Goal: Information Seeking & Learning: Check status

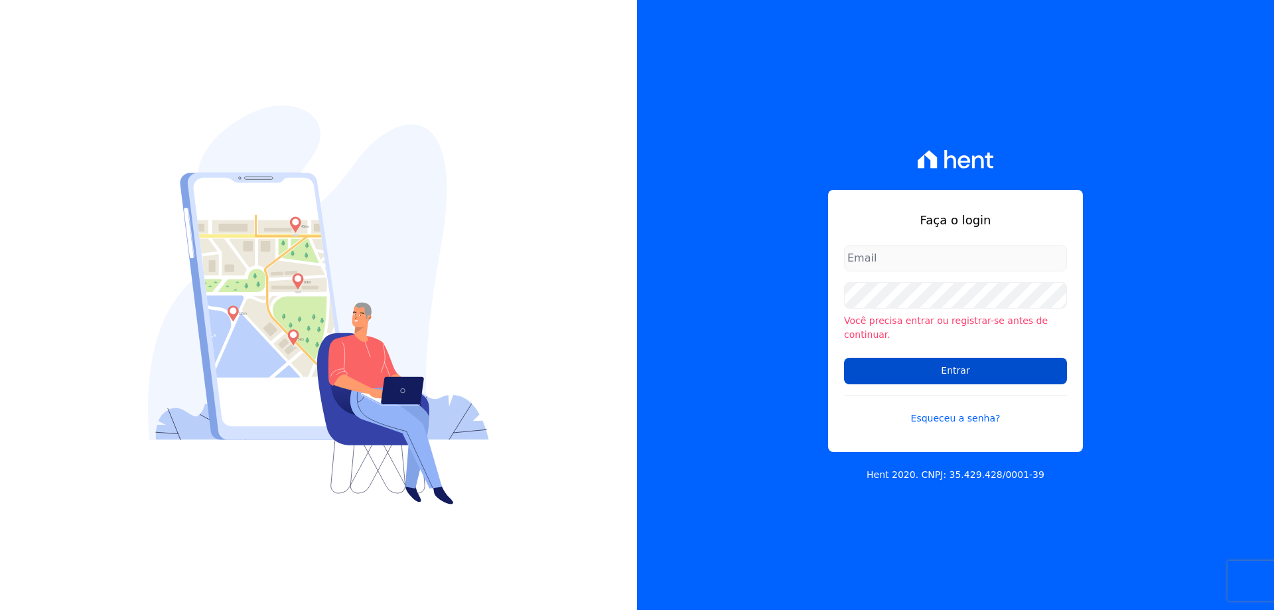
type input "[PERSON_NAME][EMAIL_ADDRESS][PERSON_NAME][DOMAIN_NAME]"
click at [914, 369] on input "Entrar" at bounding box center [955, 371] width 223 height 27
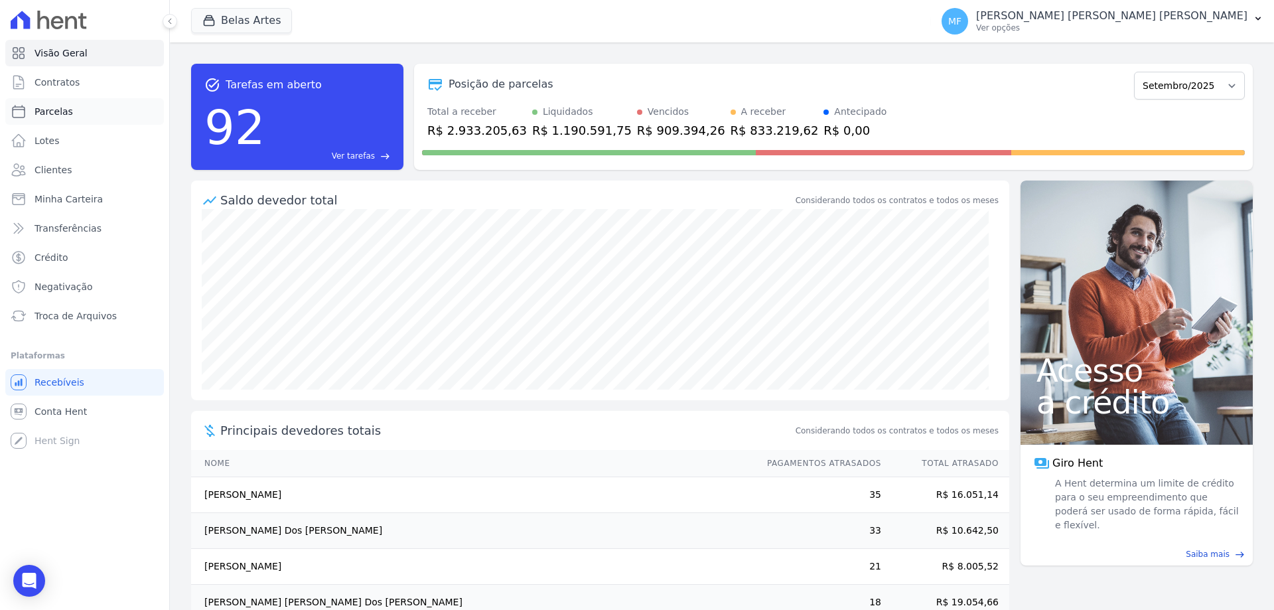
click at [75, 105] on link "Parcelas" at bounding box center [84, 111] width 159 height 27
select select
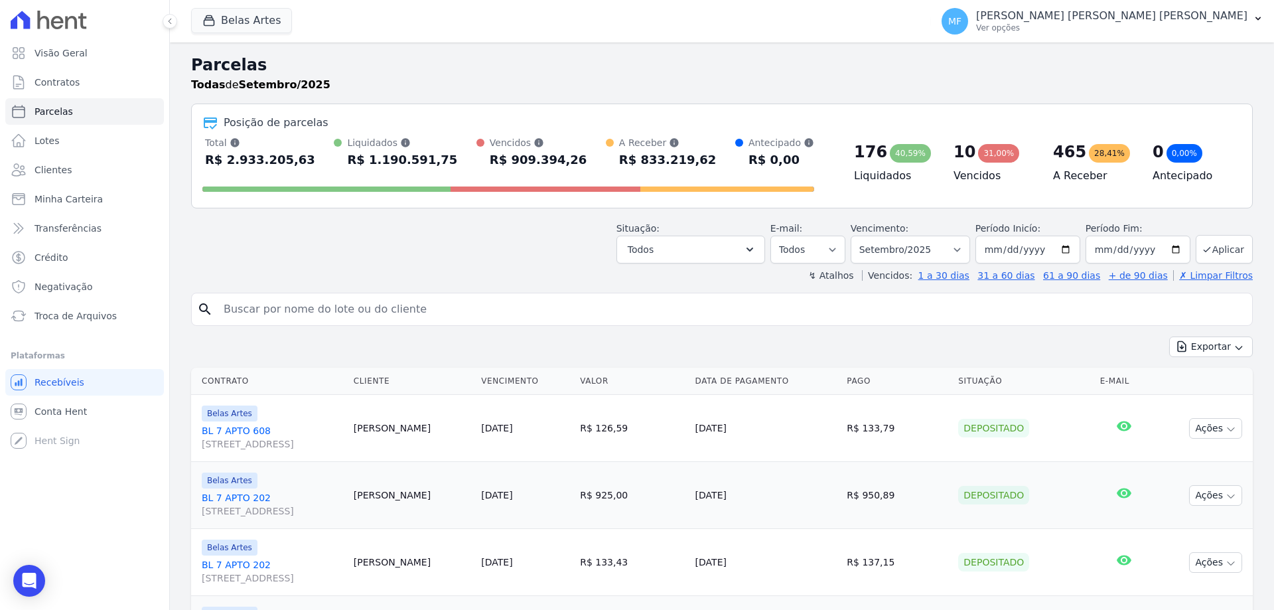
click at [352, 303] on input "search" at bounding box center [731, 309] width 1031 height 27
type input "jose de mello"
select select
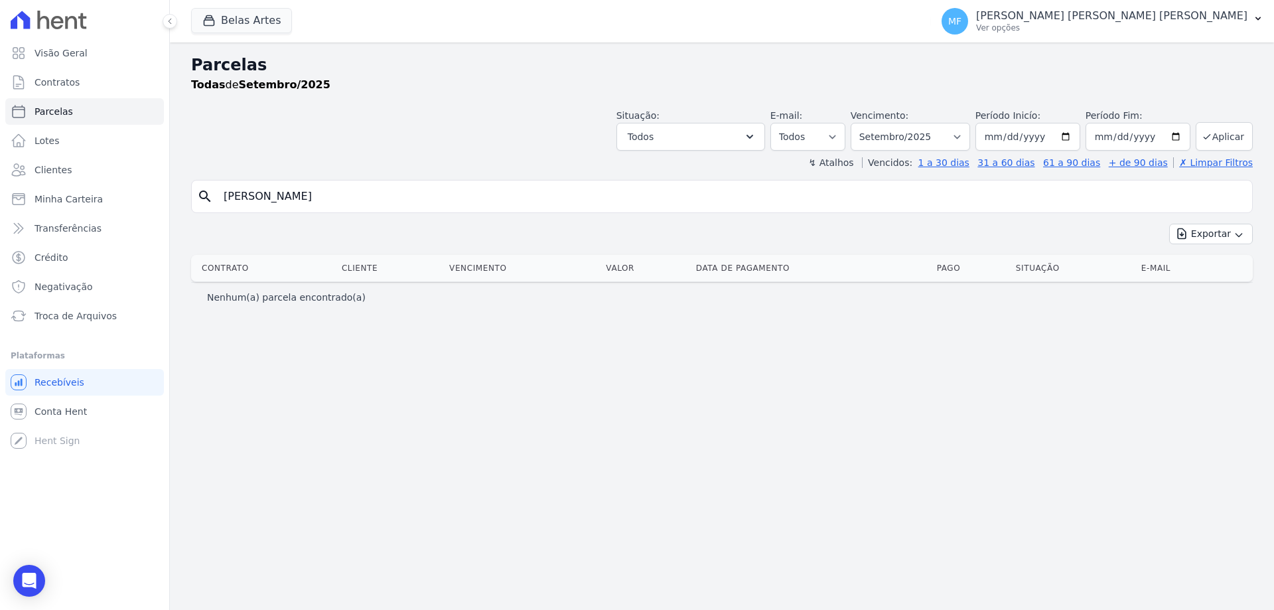
click at [241, 200] on input "jose de mello" at bounding box center [731, 196] width 1031 height 27
type input "[PERSON_NAME]"
select select
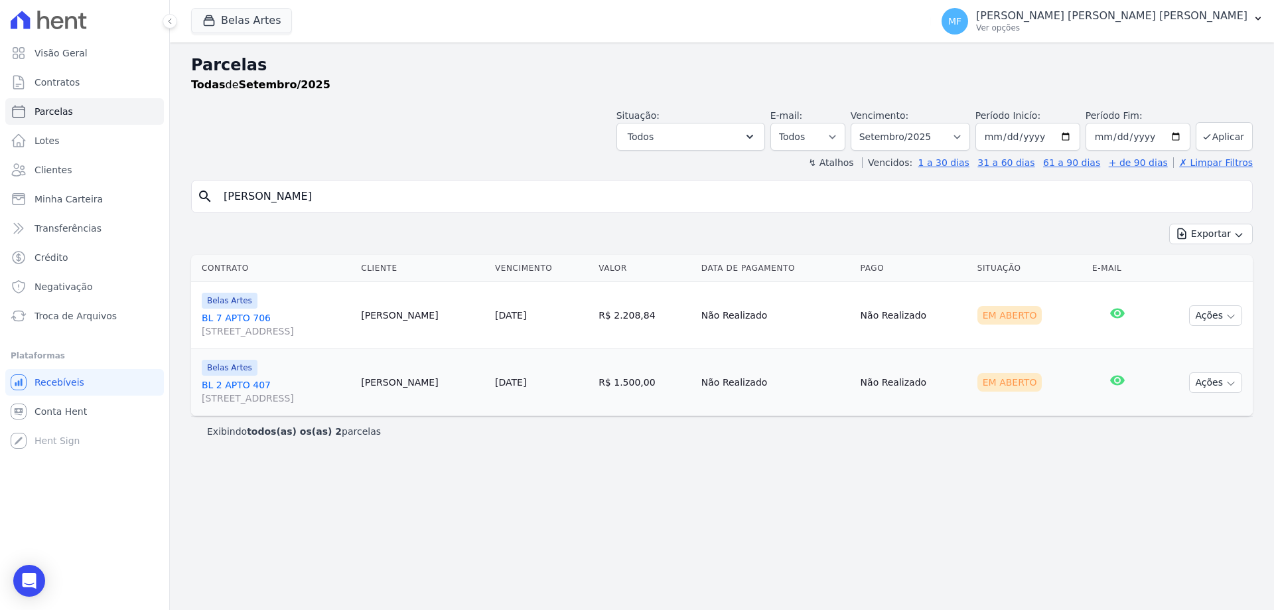
click at [276, 315] on link "BL 7 APTO 706 Rua 16, 1144, Fortaleza" at bounding box center [276, 324] width 149 height 27
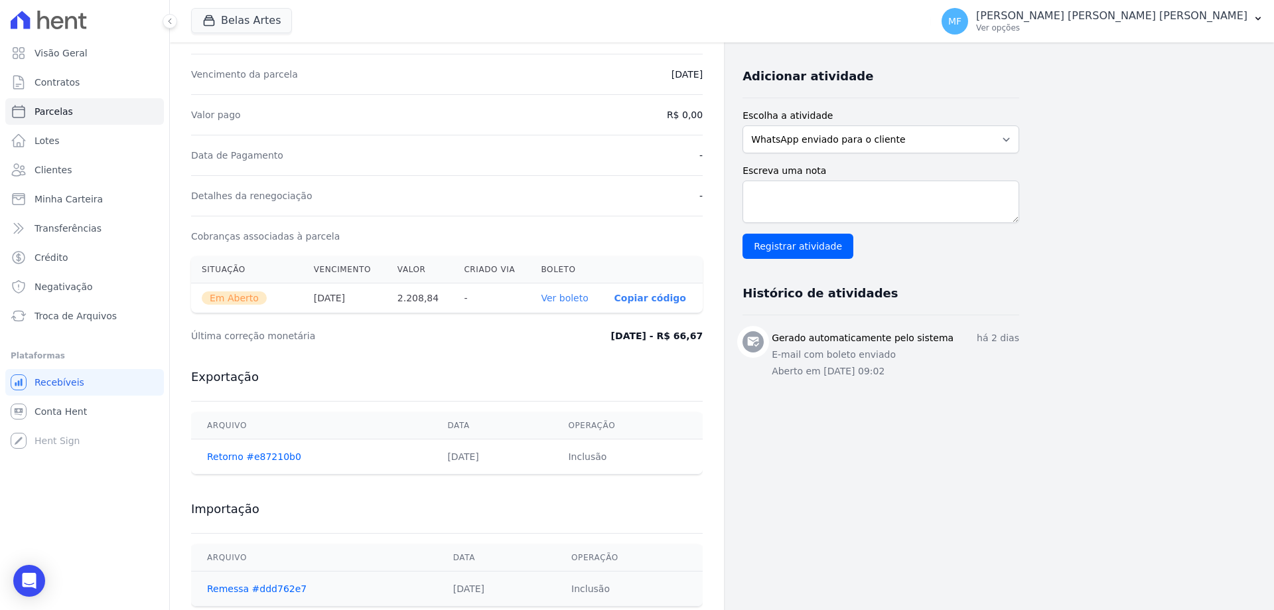
scroll to position [299, 0]
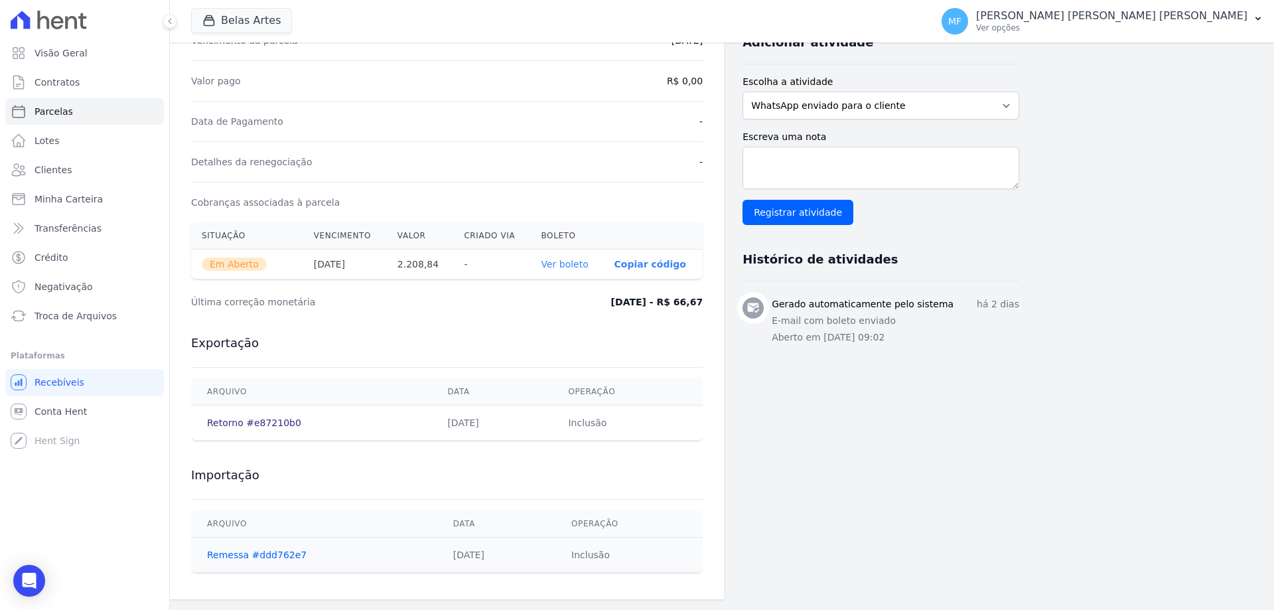
click at [228, 420] on link "Retorno #e87210b0" at bounding box center [254, 422] width 94 height 11
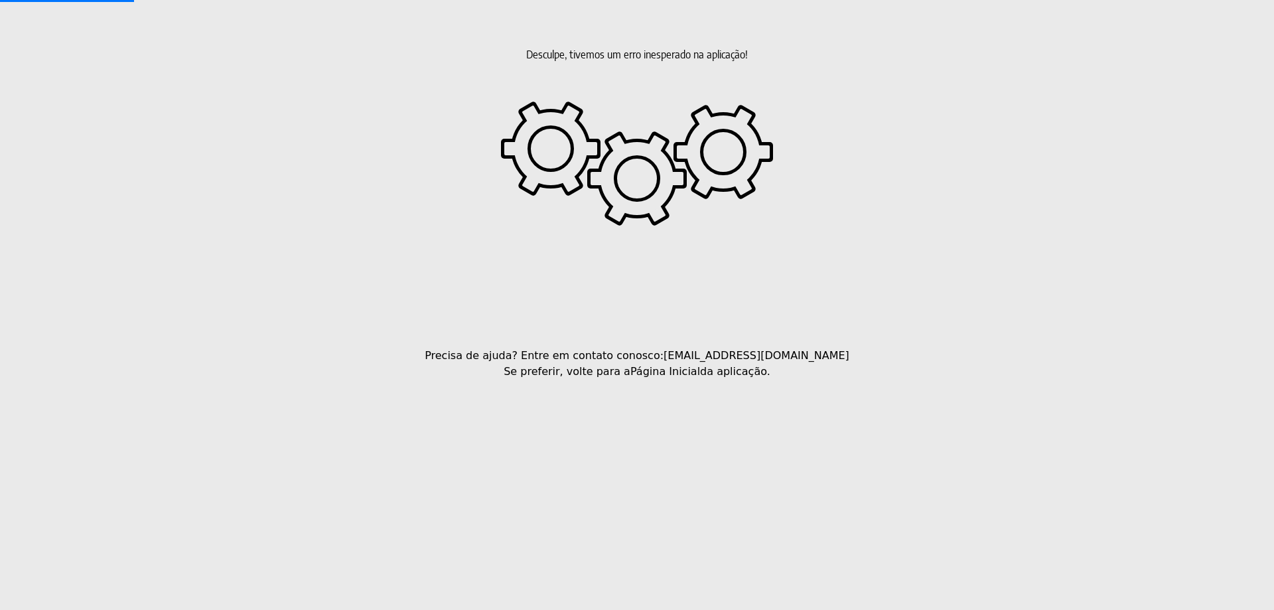
select select
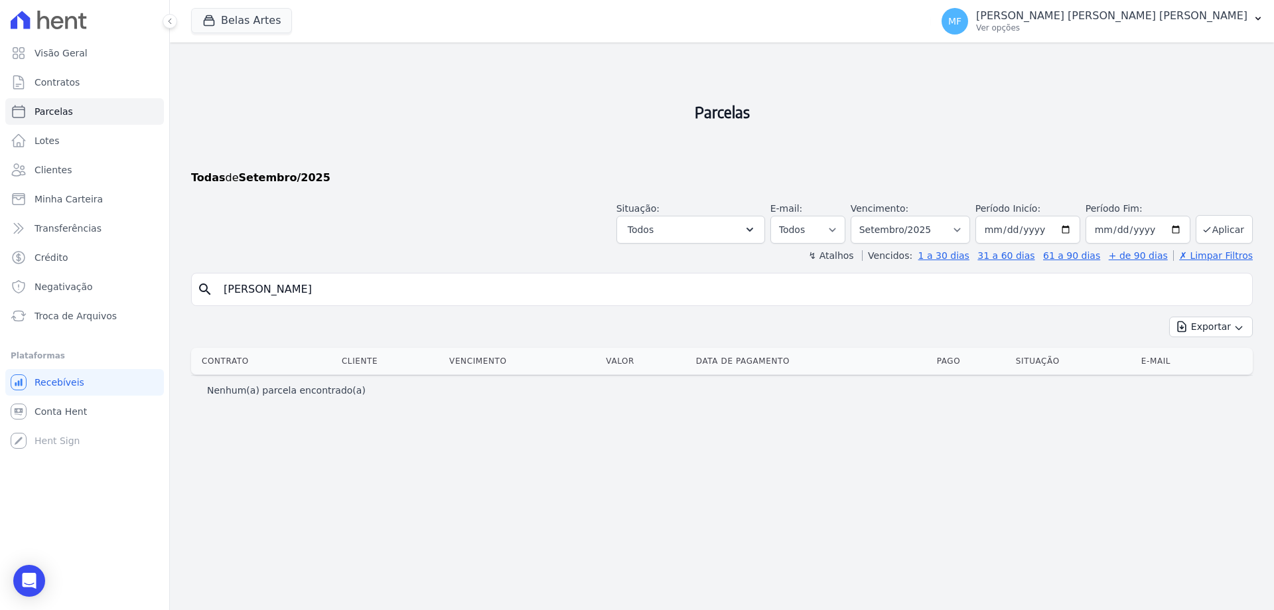
select select
click at [291, 290] on input "[PERSON_NAME]" at bounding box center [731, 289] width 1031 height 27
select select
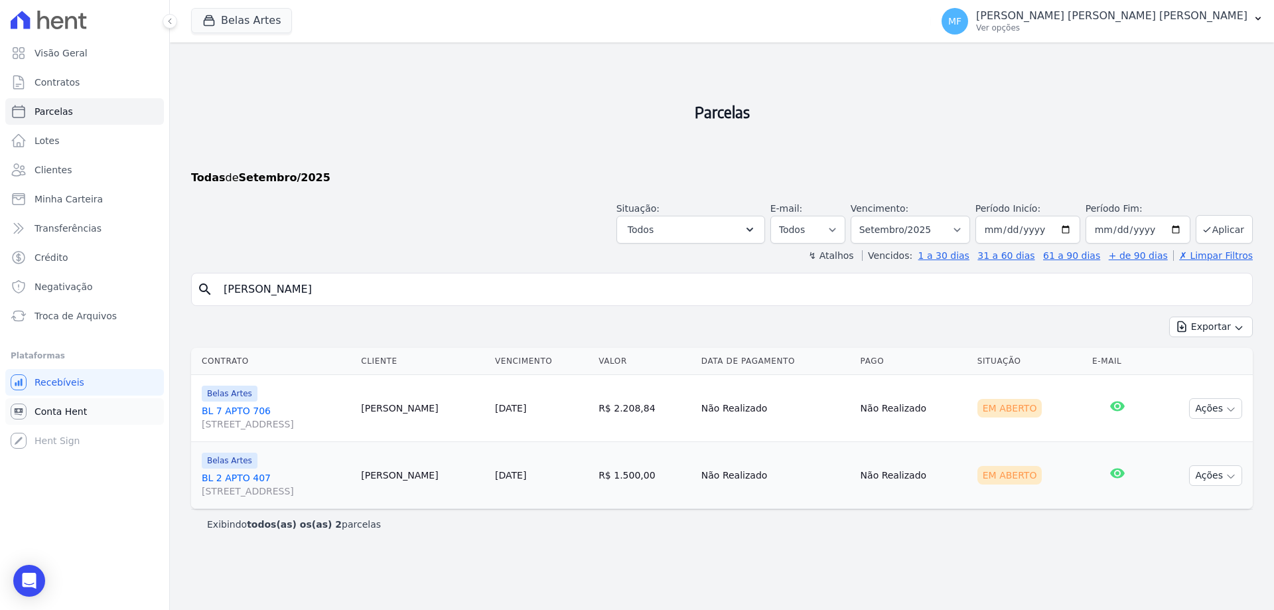
click at [46, 409] on span "Conta Hent" at bounding box center [61, 411] width 52 height 13
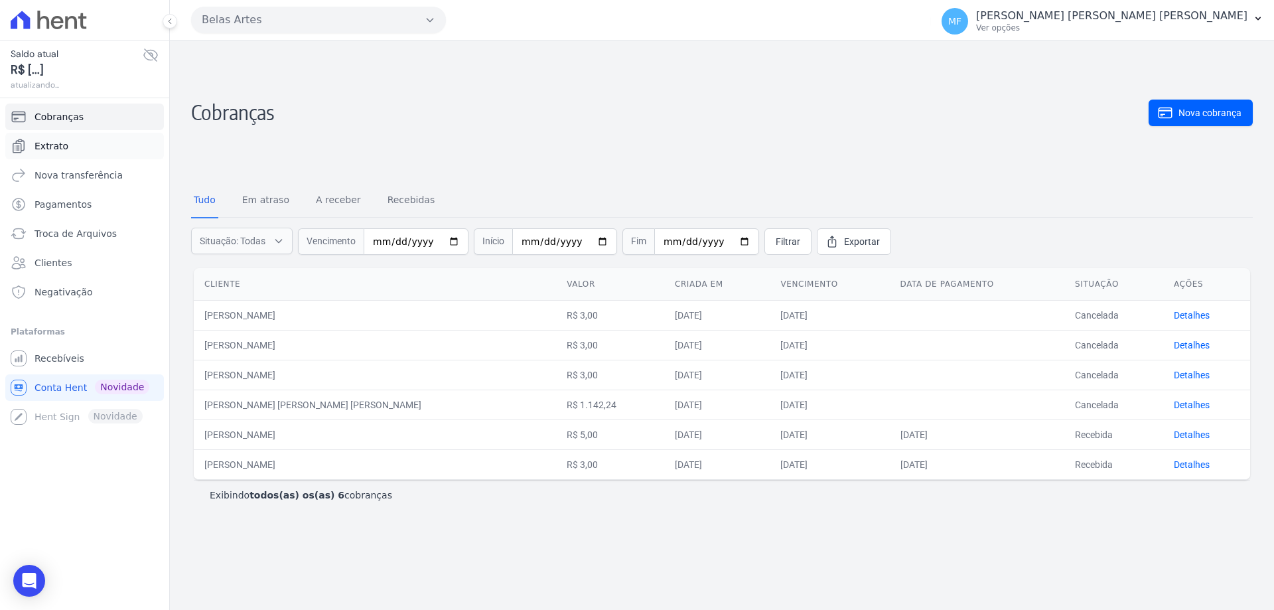
click at [83, 135] on link "Extrato" at bounding box center [84, 146] width 159 height 27
click at [86, 115] on link "Cobranças" at bounding box center [84, 117] width 159 height 27
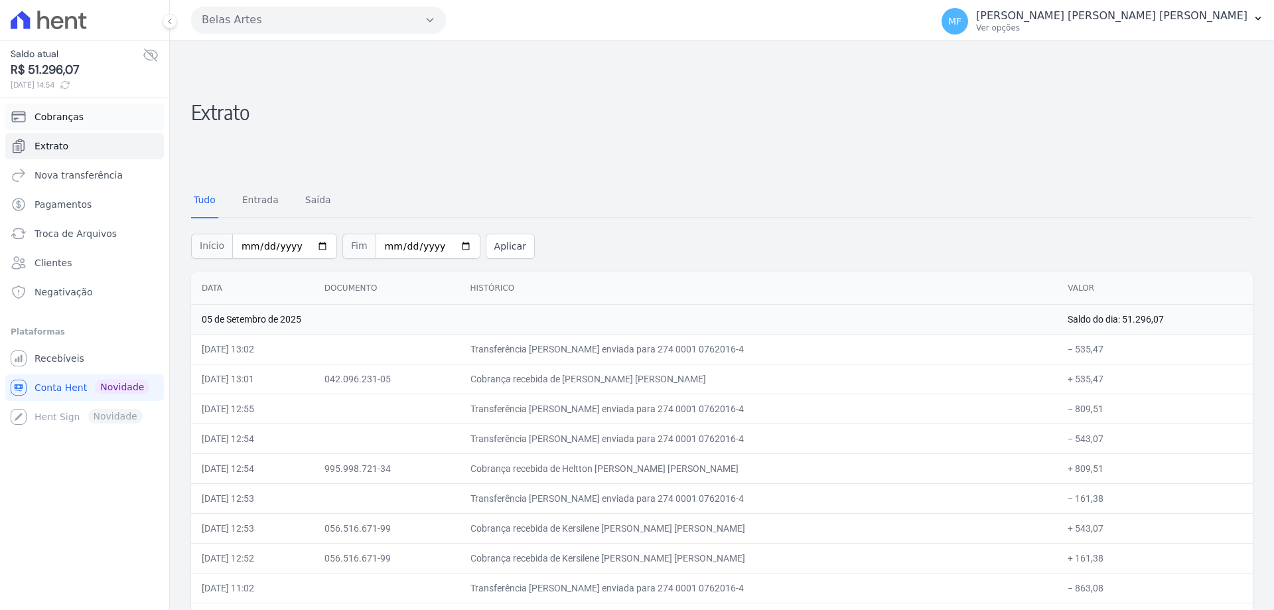
click at [100, 110] on link "Cobranças" at bounding box center [84, 117] width 159 height 27
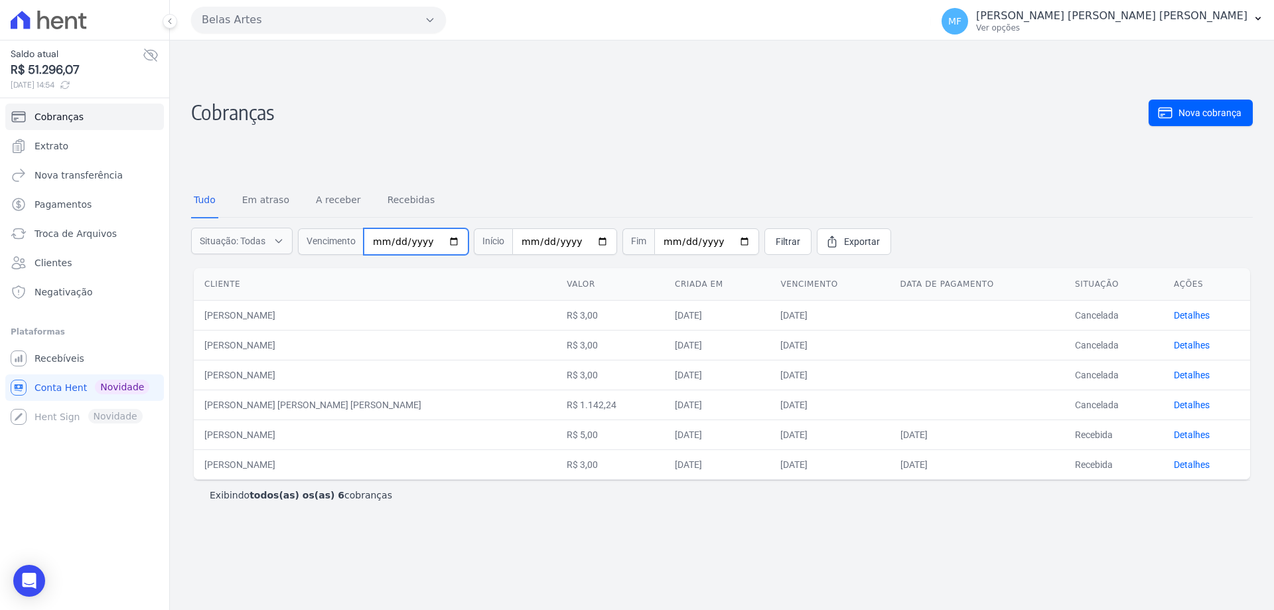
click at [451, 240] on input "date" at bounding box center [416, 241] width 105 height 27
type input "2025-09-10"
click at [770, 234] on link "Filtrar" at bounding box center [787, 241] width 47 height 27
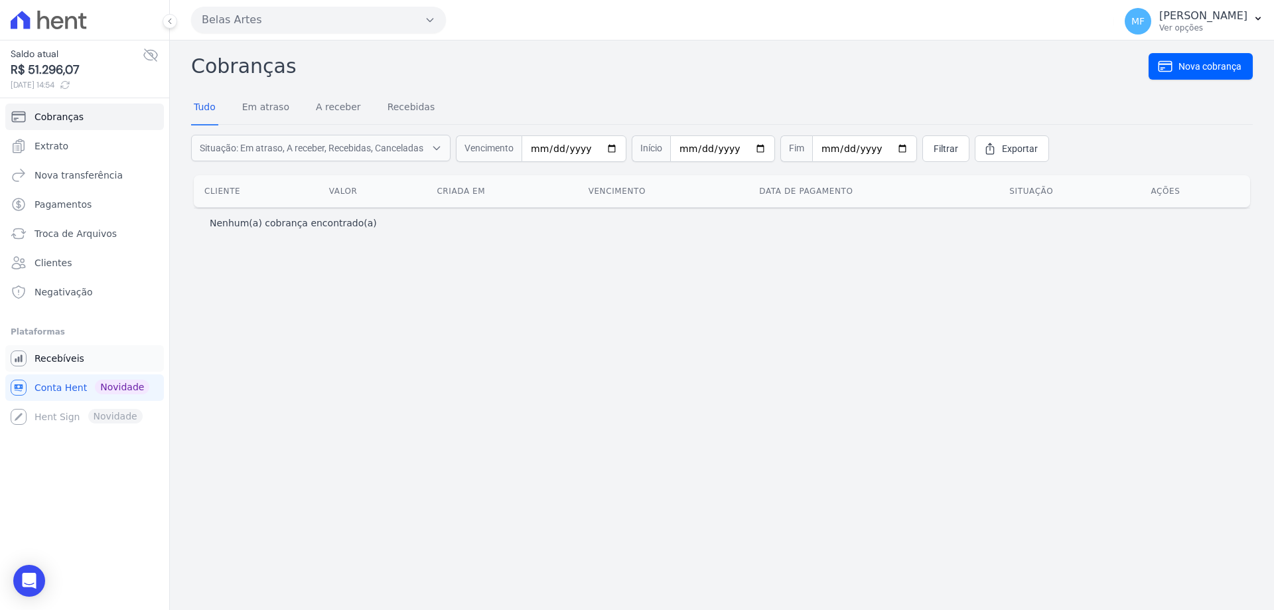
click at [80, 360] on link "Recebíveis" at bounding box center [84, 358] width 159 height 27
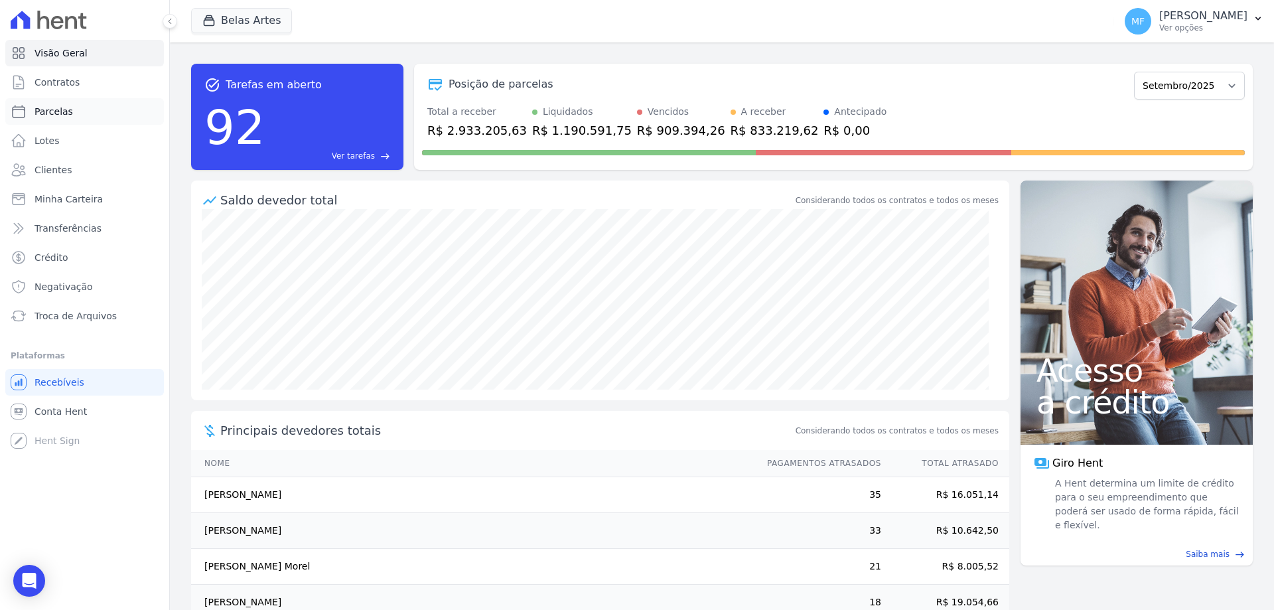
click at [94, 112] on link "Parcelas" at bounding box center [84, 111] width 159 height 27
select select
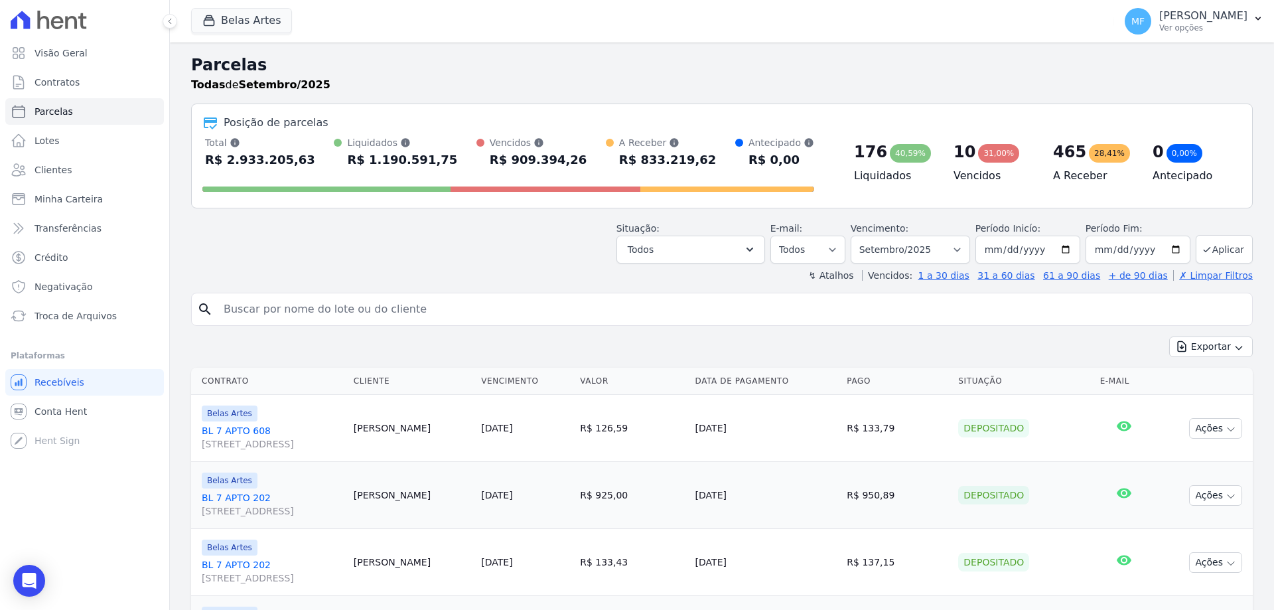
click at [327, 323] on div "search" at bounding box center [722, 309] width 1062 height 33
click at [327, 312] on input "search" at bounding box center [731, 309] width 1031 height 27
type input "[PERSON_NAME]"
select select
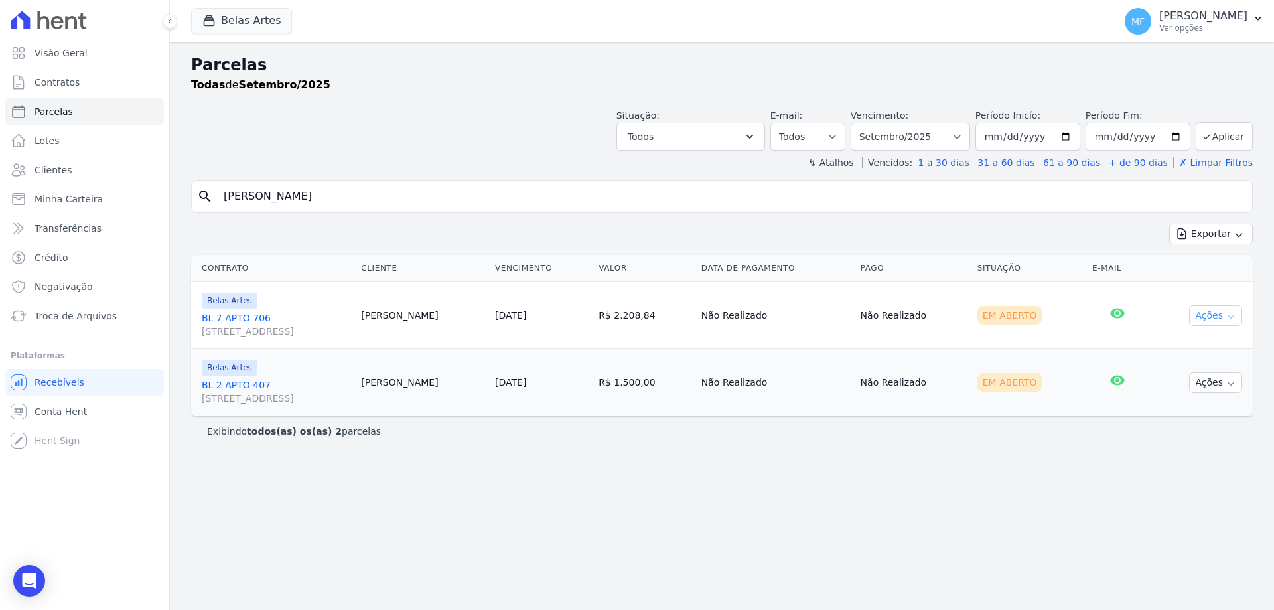
click at [1200, 323] on button "Ações" at bounding box center [1215, 315] width 53 height 21
click at [420, 310] on td "[PERSON_NAME]" at bounding box center [423, 315] width 134 height 67
click at [513, 312] on link "[DATE]" at bounding box center [510, 315] width 31 height 11
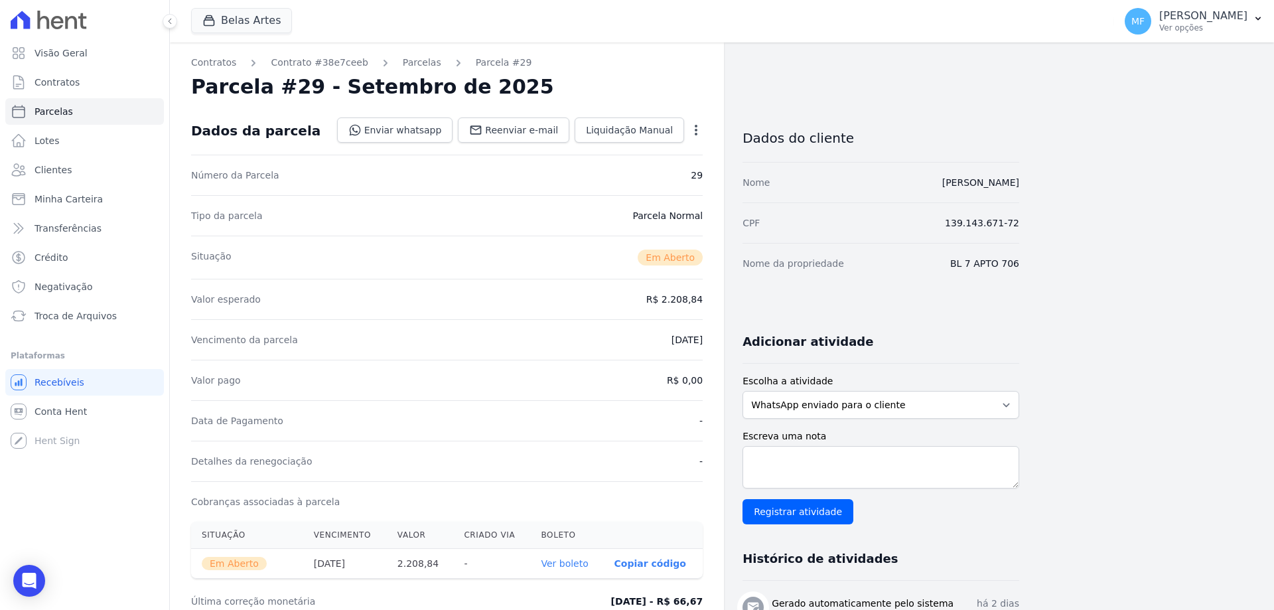
click at [695, 128] on icon "button" at bounding box center [695, 129] width 13 height 13
click at [648, 93] on div "Parcela #29 - Setembro de 2025" at bounding box center [447, 87] width 512 height 24
click at [60, 412] on span "Conta Hent" at bounding box center [61, 411] width 52 height 13
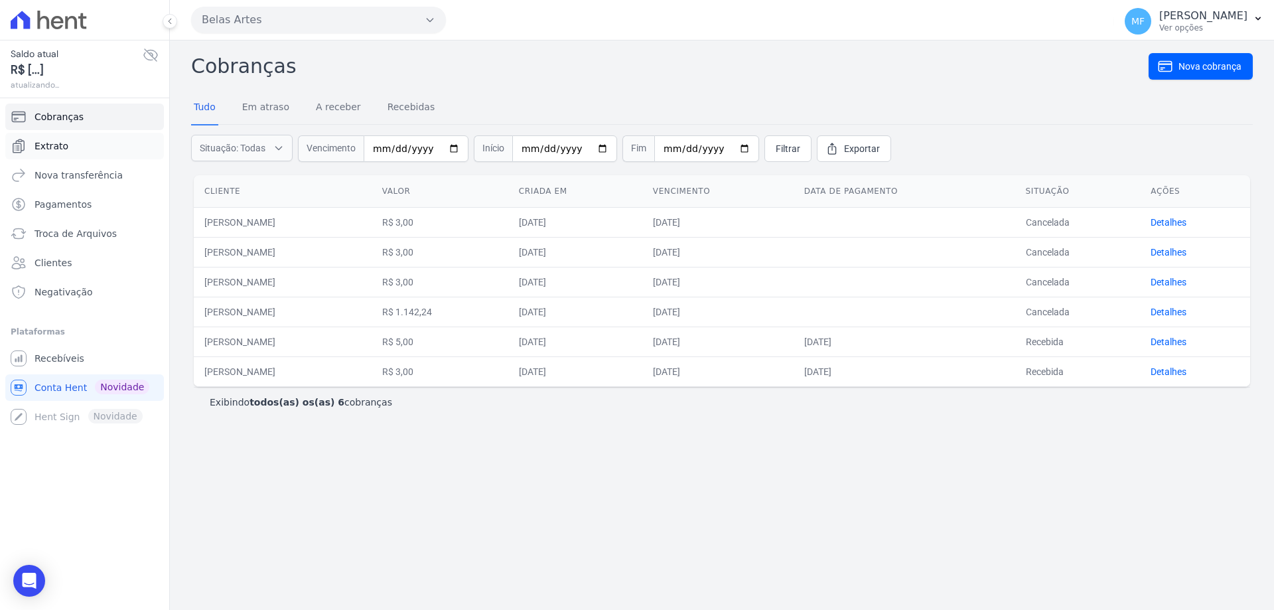
click at [62, 149] on span "Extrato" at bounding box center [52, 145] width 34 height 13
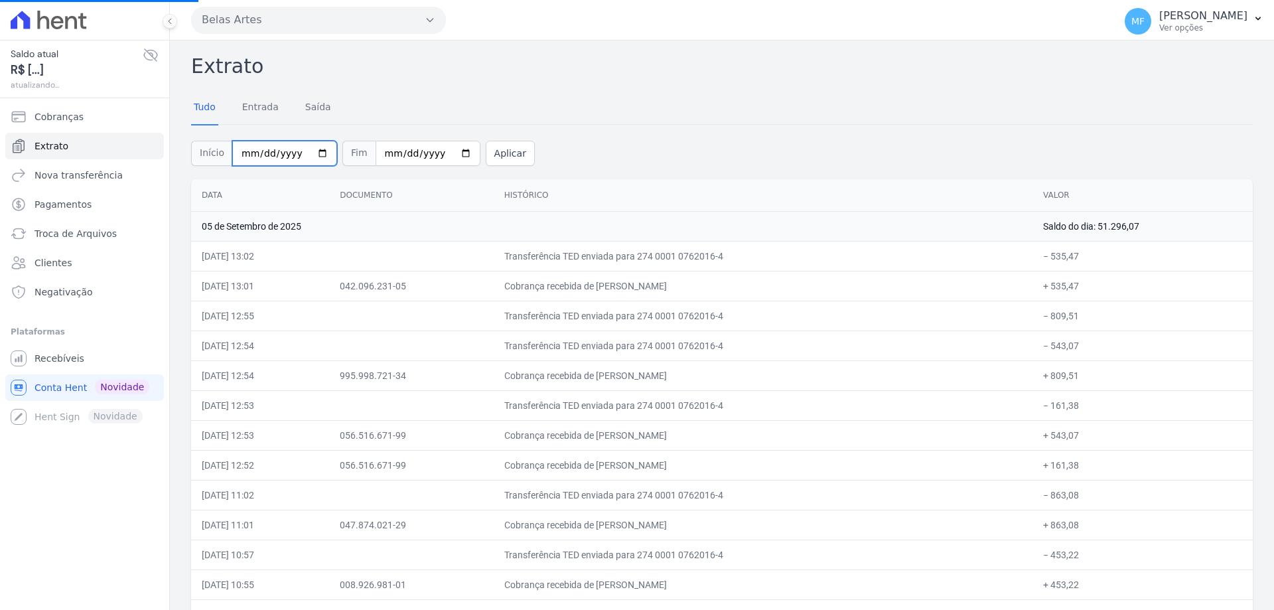
click at [316, 153] on input "[DATE]" at bounding box center [284, 153] width 105 height 25
type input "2025-09-03"
click at [450, 153] on input "[DATE]" at bounding box center [428, 153] width 105 height 25
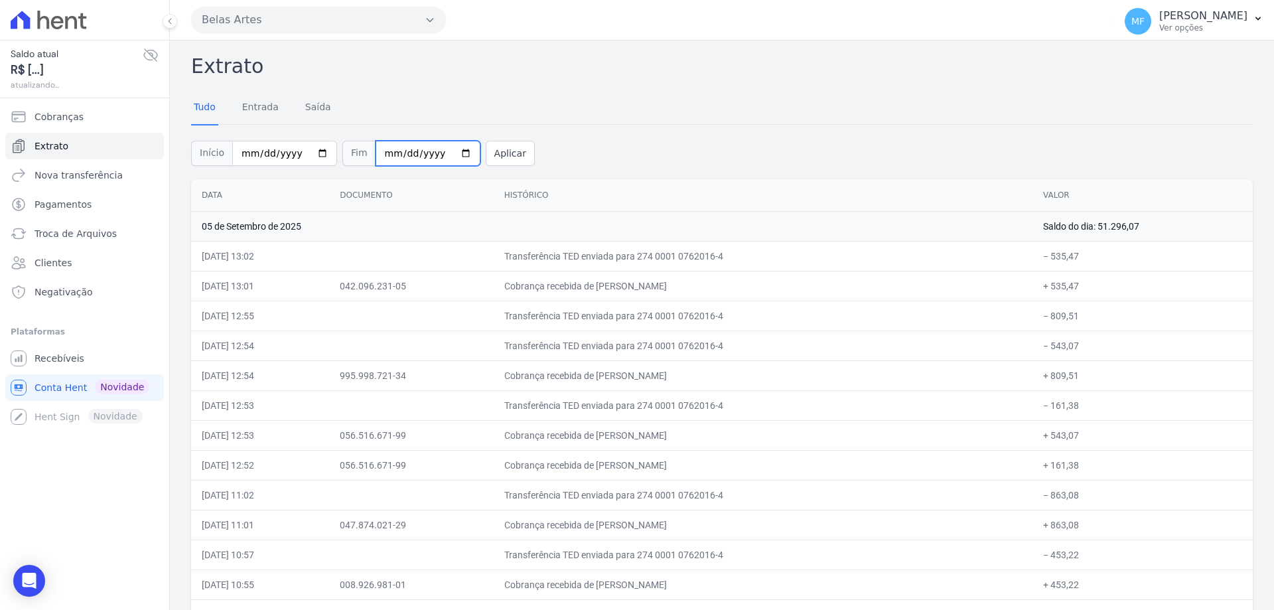
click at [450, 142] on input "[DATE]" at bounding box center [428, 153] width 105 height 25
click at [446, 161] on input "[DATE]" at bounding box center [428, 153] width 105 height 25
click at [448, 153] on input "[DATE]" at bounding box center [428, 153] width 105 height 25
type input "2025-09-03"
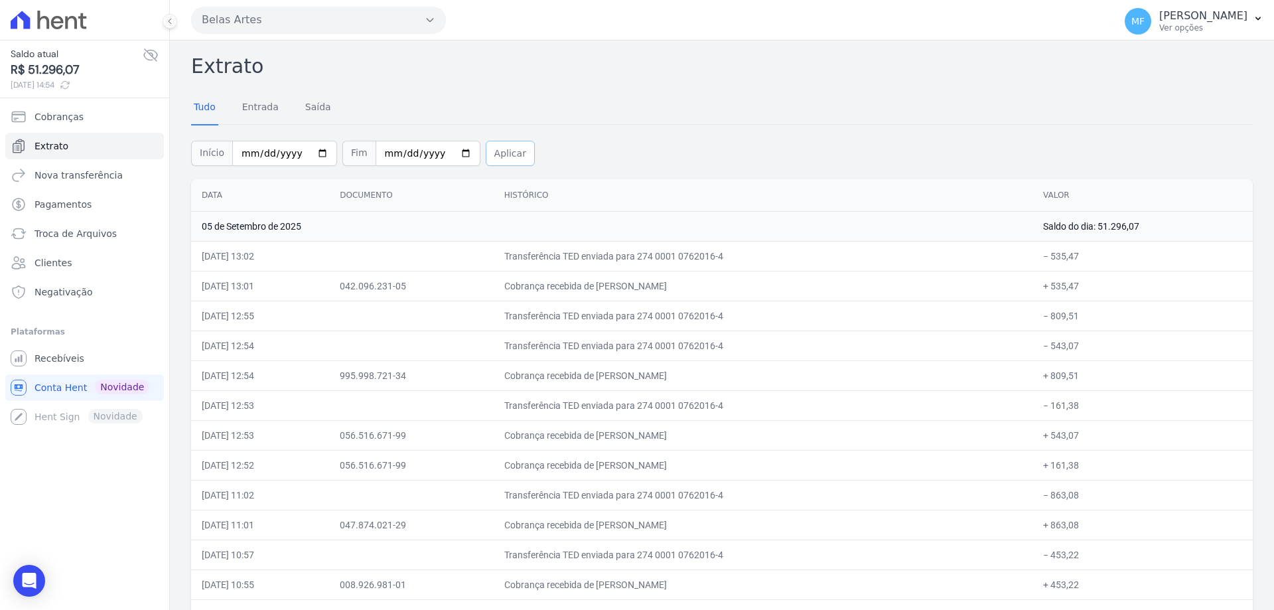
click at [486, 147] on button "Aplicar" at bounding box center [510, 153] width 49 height 25
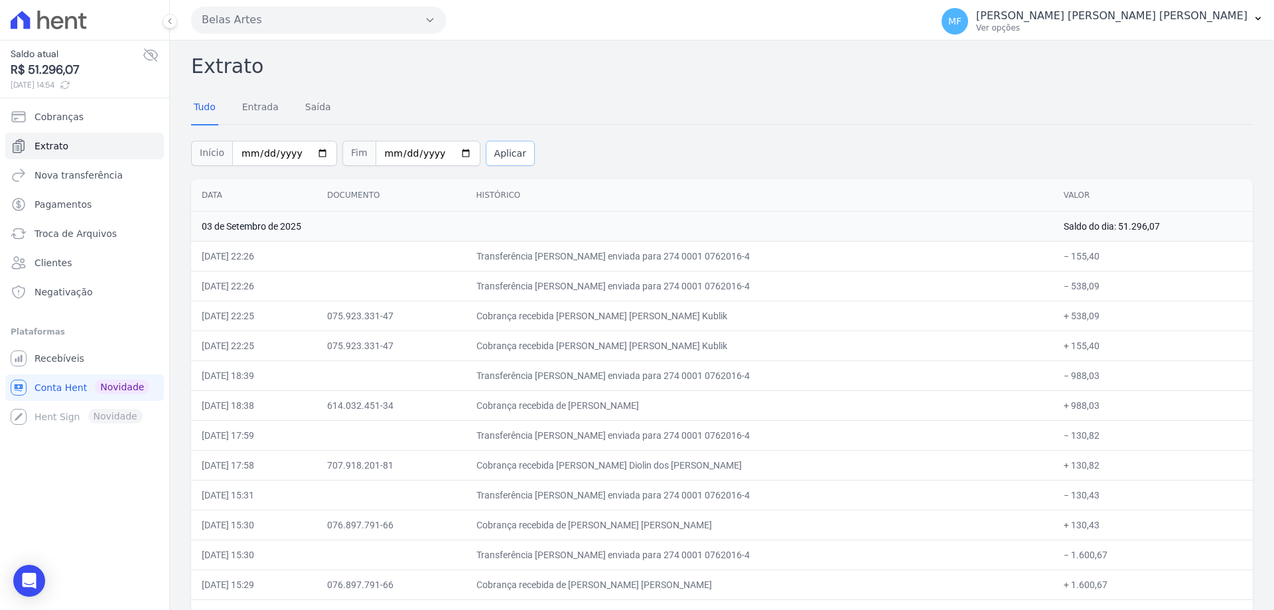
click at [493, 149] on button "Aplicar" at bounding box center [510, 153] width 49 height 25
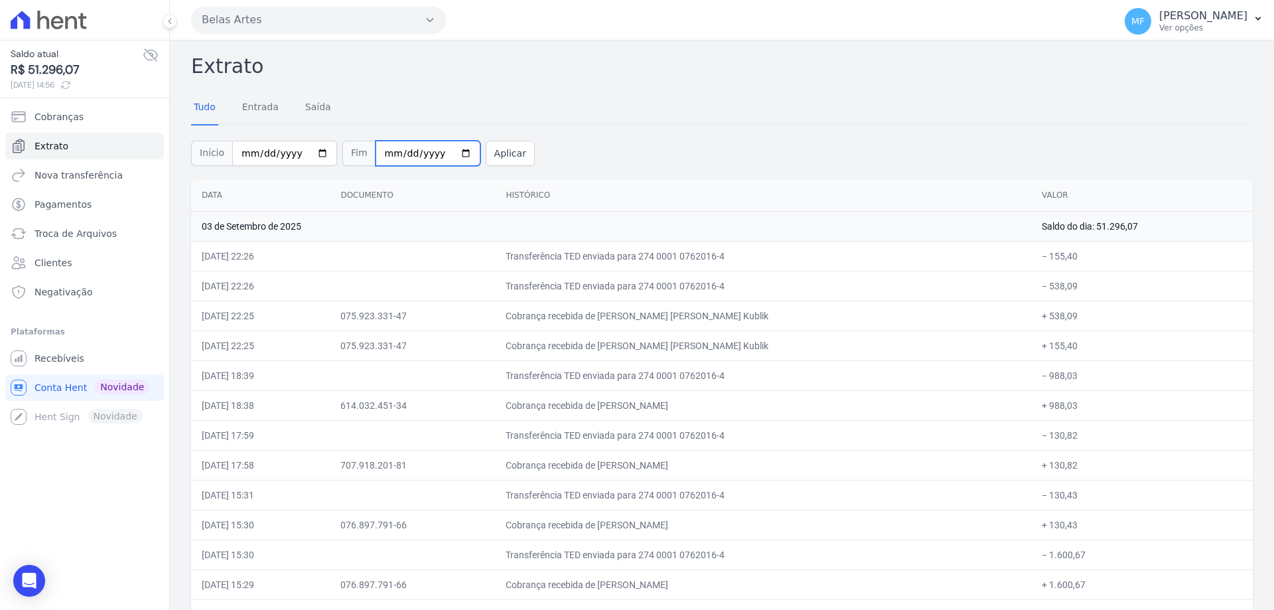
click at [453, 148] on input "[DATE]" at bounding box center [428, 153] width 105 height 25
click at [452, 148] on input "[DATE]" at bounding box center [428, 153] width 105 height 25
type input "[DATE]"
click at [488, 152] on button "Aplicar" at bounding box center [510, 153] width 49 height 25
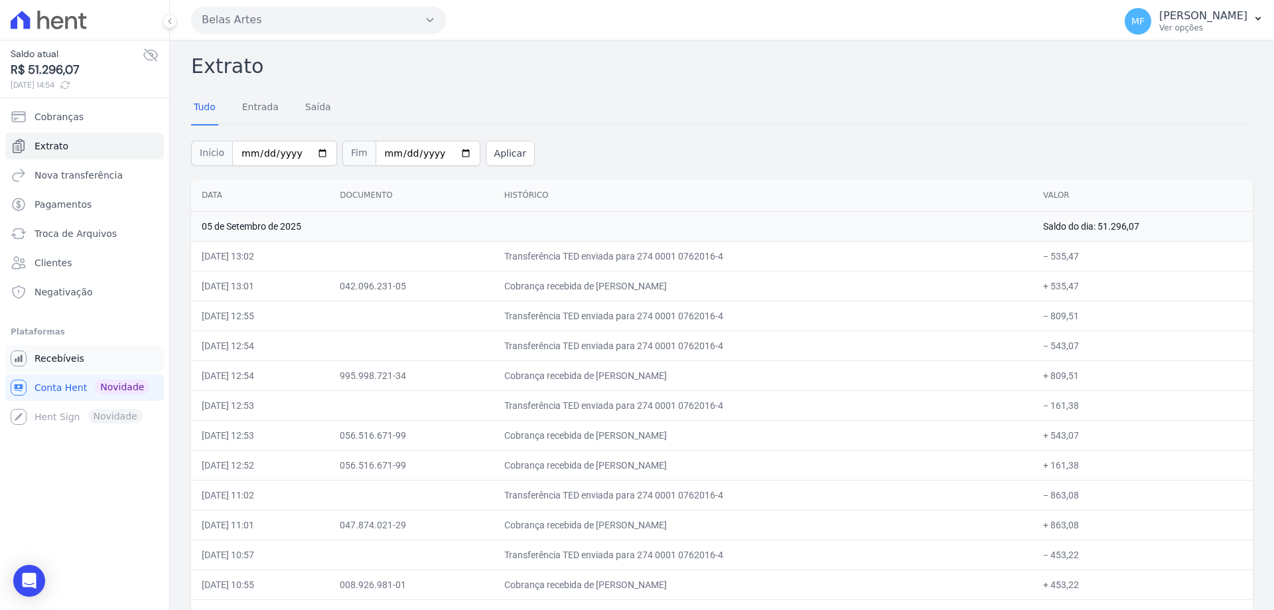
click at [71, 354] on span "Recebíveis" at bounding box center [60, 358] width 50 height 13
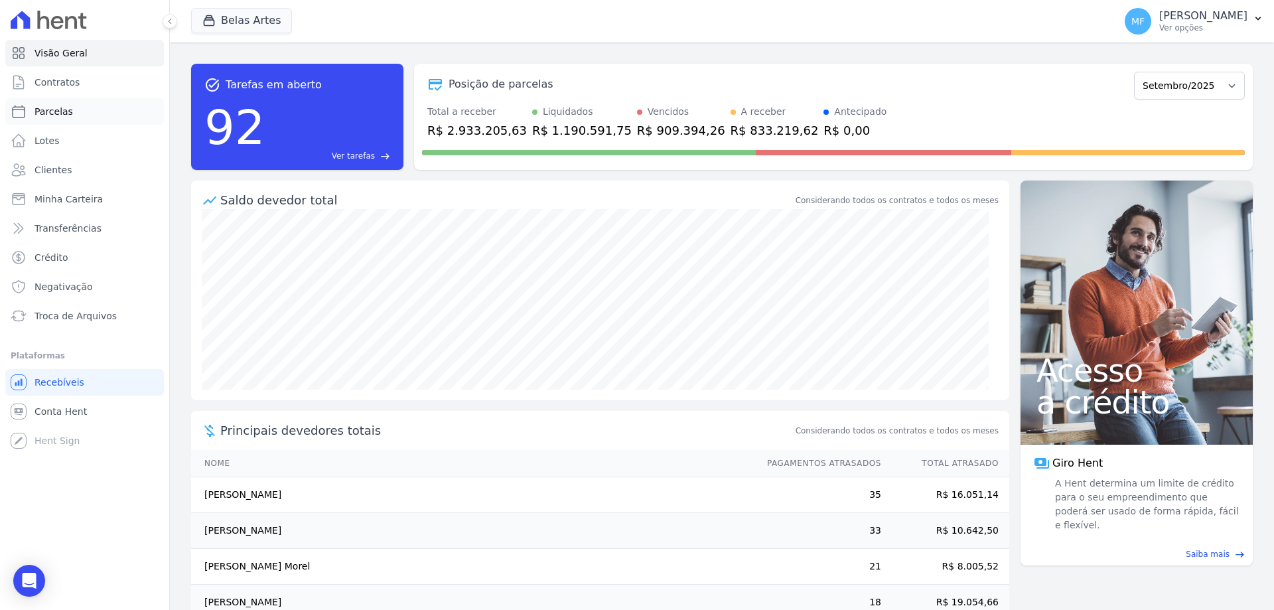
click at [82, 110] on link "Parcelas" at bounding box center [84, 111] width 159 height 27
select select
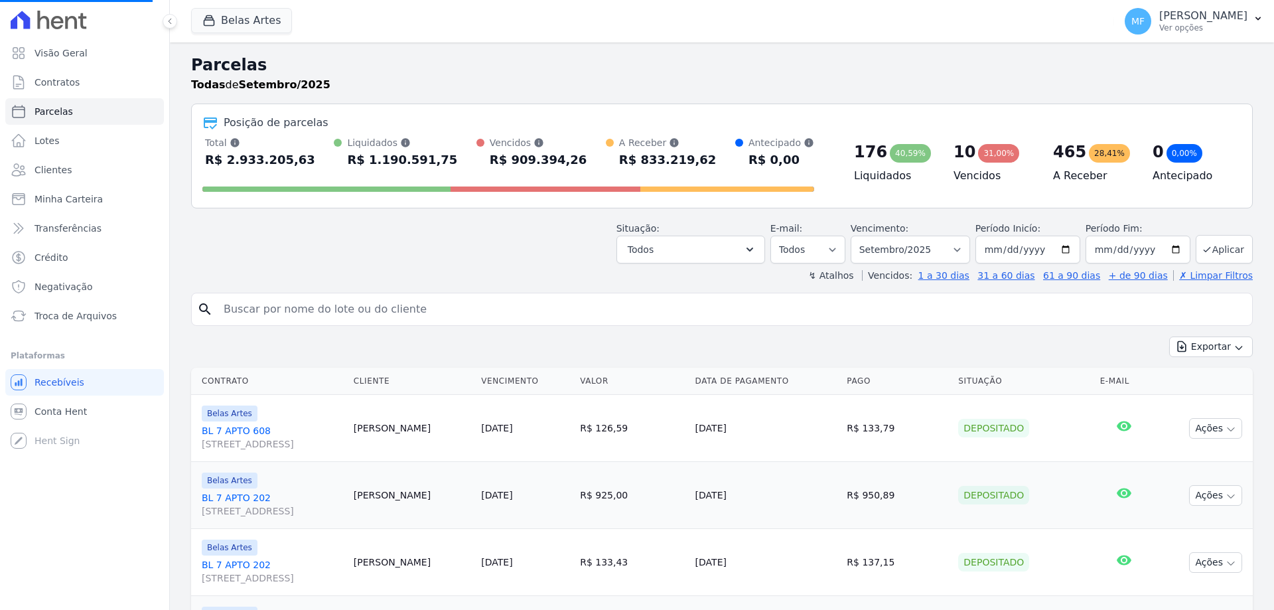
click at [305, 310] on input "search" at bounding box center [731, 309] width 1031 height 27
select select
click at [305, 310] on input "search" at bounding box center [731, 309] width 1031 height 27
type input "[PERSON_NAME]"
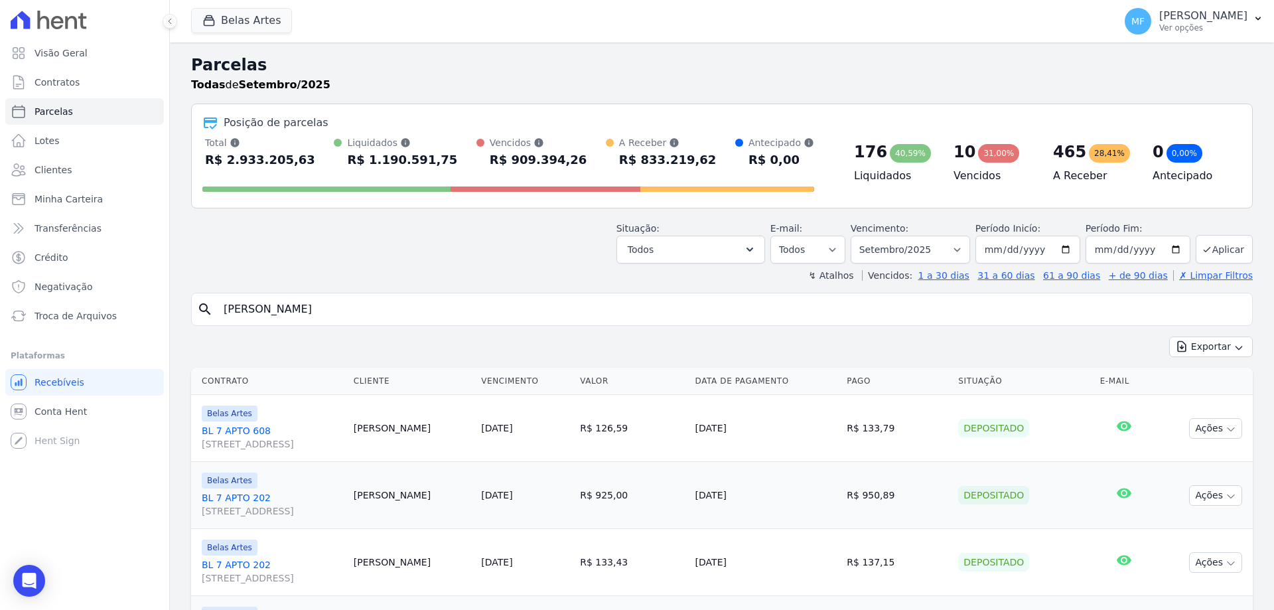
select select
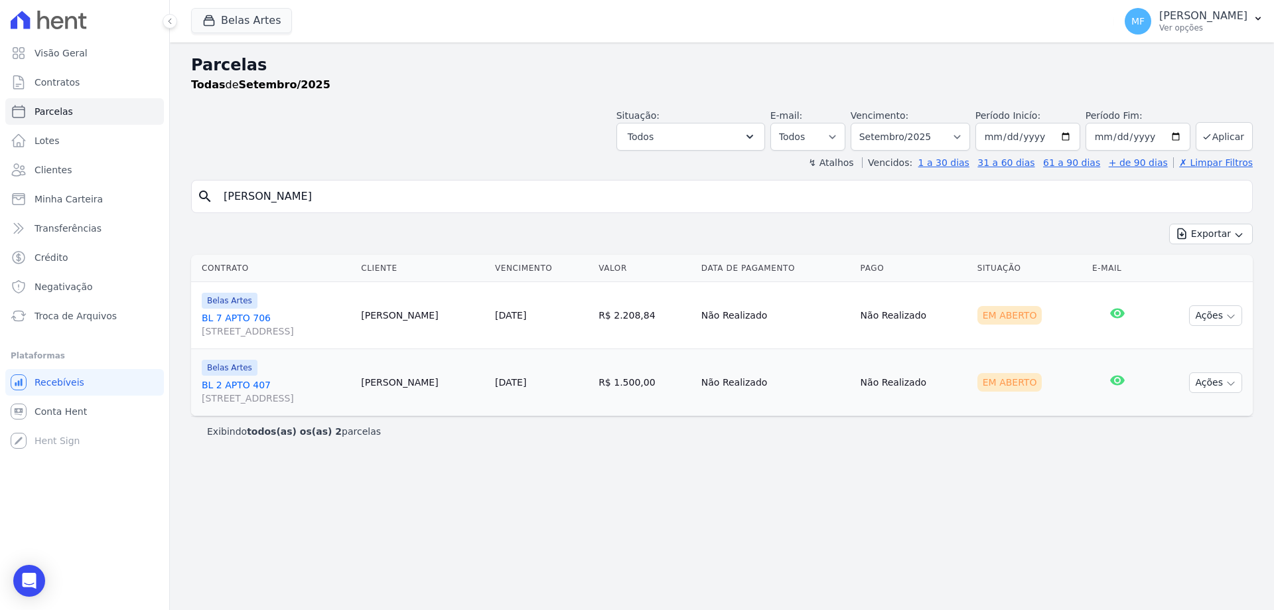
click at [395, 318] on td "[PERSON_NAME]" at bounding box center [423, 315] width 134 height 67
click at [423, 318] on td "[PERSON_NAME]" at bounding box center [423, 315] width 134 height 67
click at [513, 313] on link "[DATE]" at bounding box center [510, 315] width 31 height 11
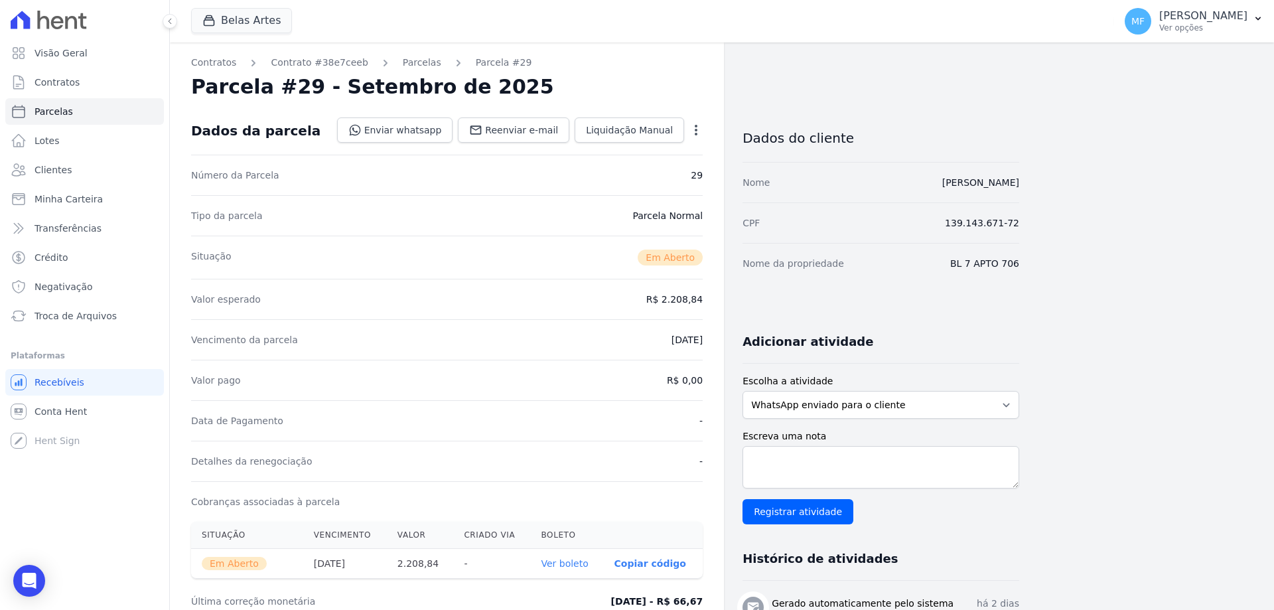
scroll to position [299, 0]
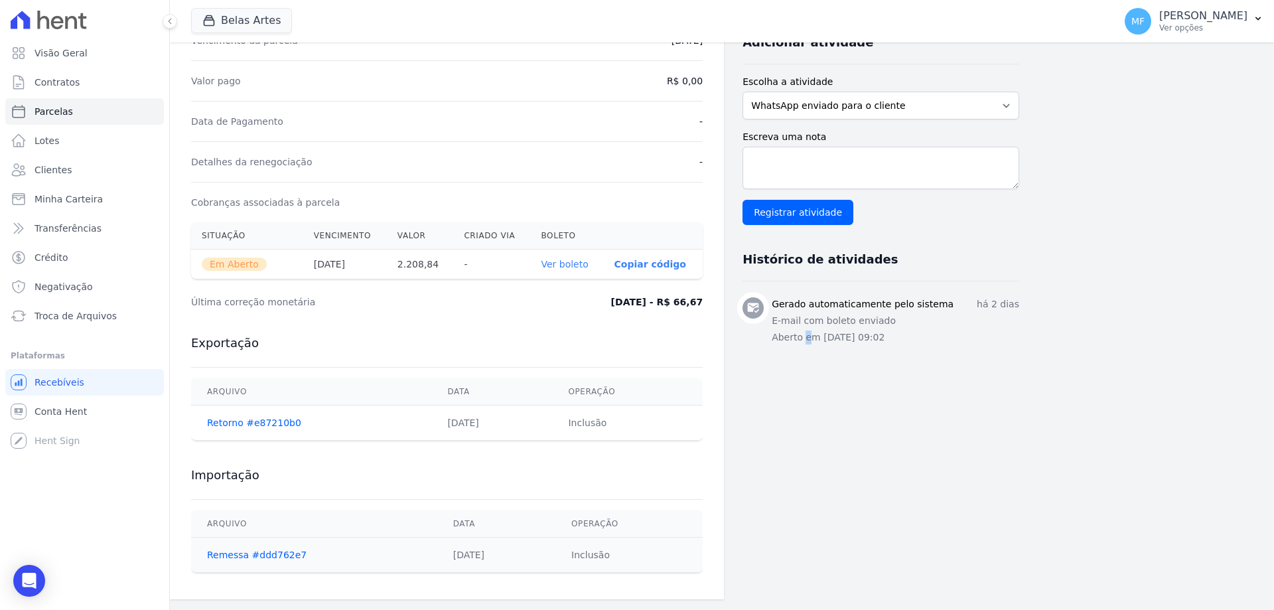
drag, startPoint x: 804, startPoint y: 341, endPoint x: 824, endPoint y: 334, distance: 21.2
click at [811, 339] on p "Aberto em [DATE] 09:02" at bounding box center [895, 337] width 247 height 14
